Goal: Find specific page/section

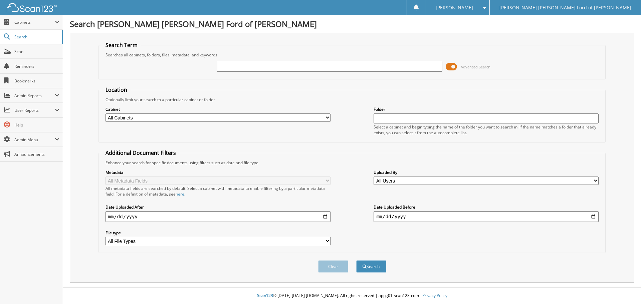
click at [228, 66] on input "text" at bounding box center [329, 67] width 225 height 10
click at [21, 33] on link "Search" at bounding box center [31, 37] width 63 height 14
click at [285, 66] on input "text" at bounding box center [329, 67] width 225 height 10
type input "2"
type input "GEF29980"
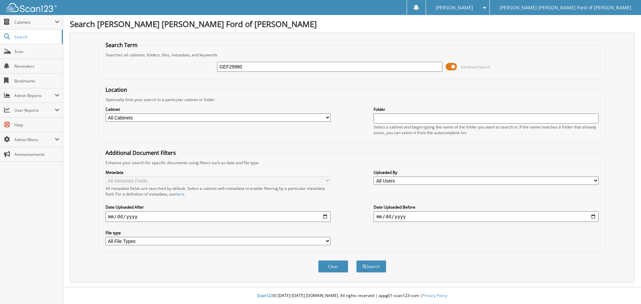
click at [356, 260] on button "Search" at bounding box center [371, 266] width 30 height 12
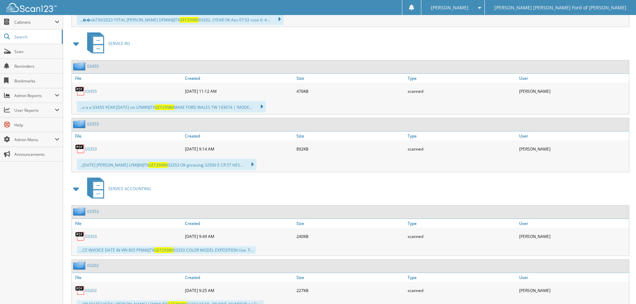
scroll to position [367, 0]
click at [88, 147] on link "03353" at bounding box center [91, 148] width 12 height 6
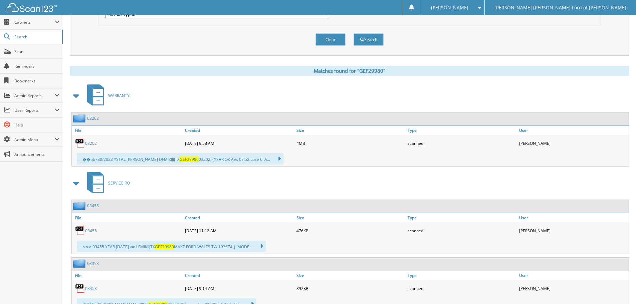
scroll to position [267, 0]
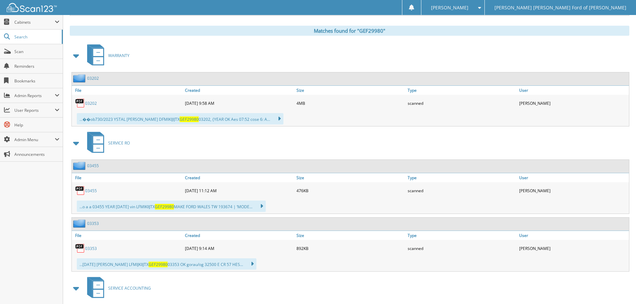
click at [91, 192] on link "03455" at bounding box center [91, 191] width 12 height 6
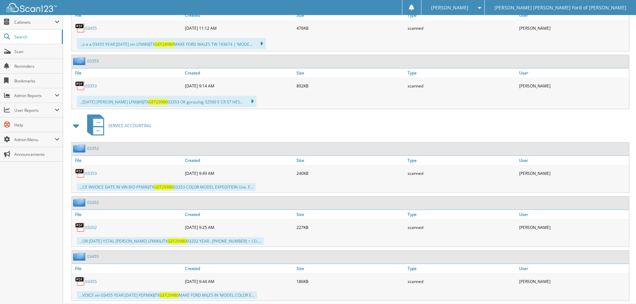
scroll to position [447, 0]
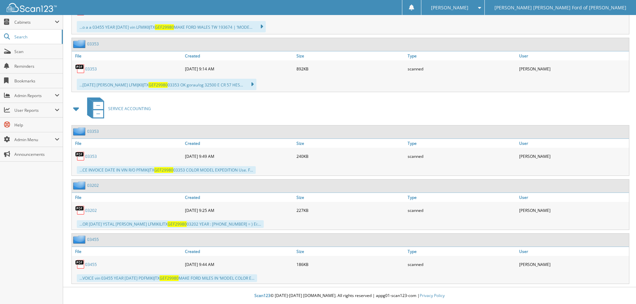
click at [87, 212] on link "03202" at bounding box center [91, 211] width 12 height 6
